Goal: Submit feedback/report problem

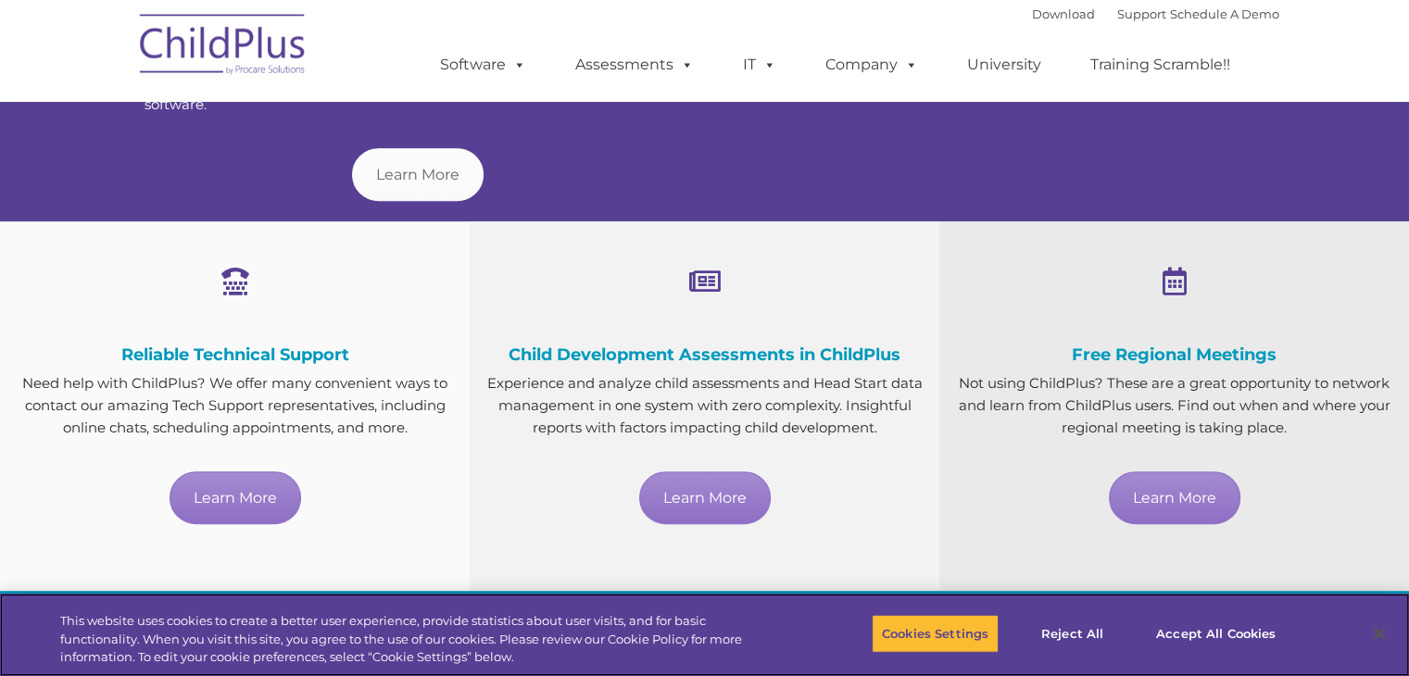
scroll to position [924, 0]
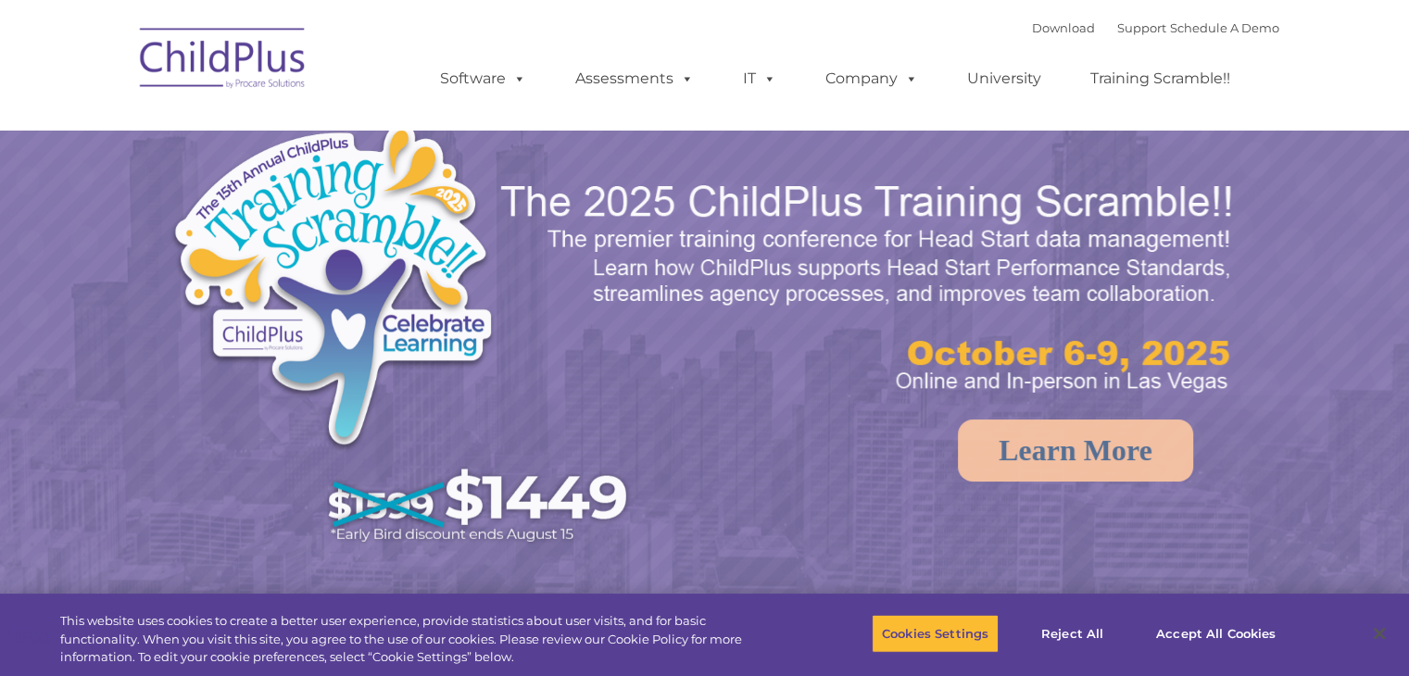
select select "MEDIUM"
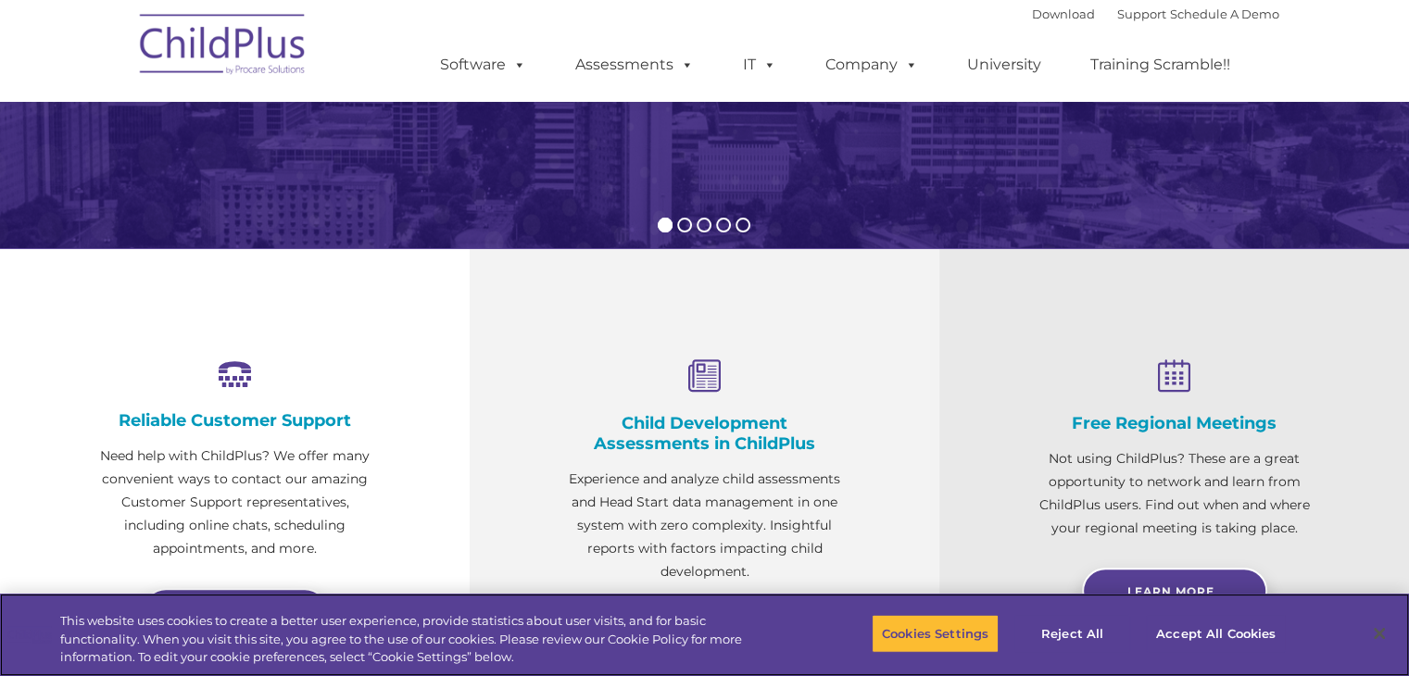
scroll to position [473, 0]
